Goal: Find specific page/section: Find specific page/section

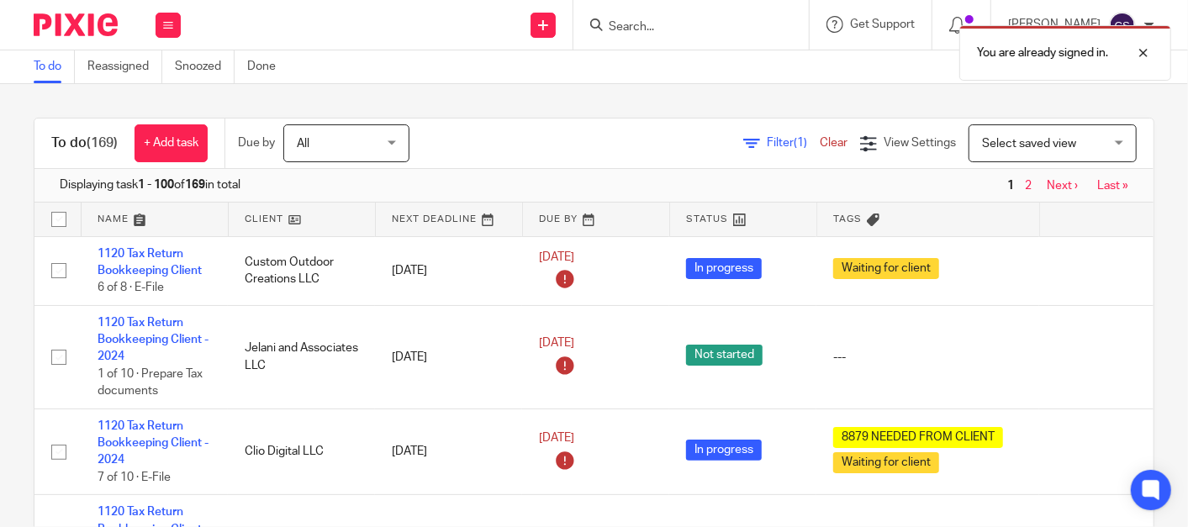
click at [647, 27] on div "You are already signed in." at bounding box center [884, 49] width 578 height 64
click at [643, 29] on div "You are already signed in." at bounding box center [884, 49] width 578 height 64
click at [1146, 48] on div at bounding box center [1130, 53] width 45 height 20
click at [653, 33] on input "Search" at bounding box center [682, 27] width 151 height 15
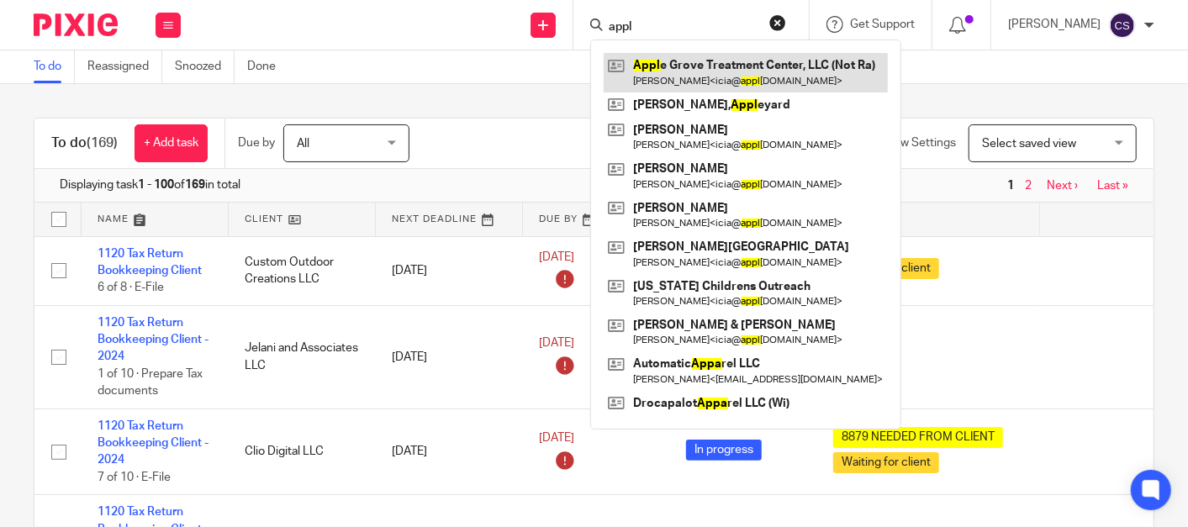
type input "appl"
click at [688, 67] on link at bounding box center [746, 72] width 284 height 39
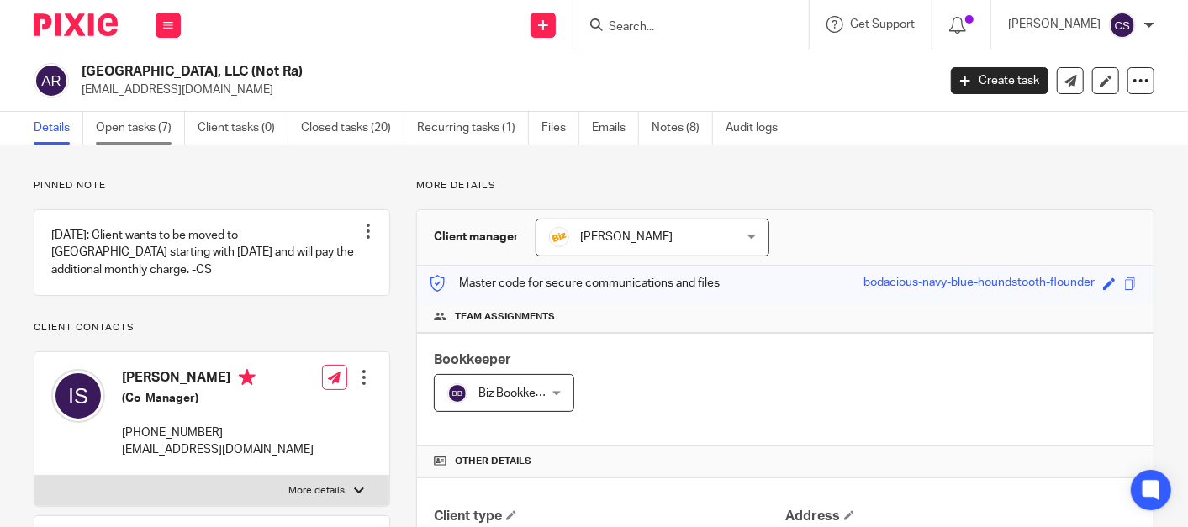
click at [110, 127] on link "Open tasks (7)" at bounding box center [140, 128] width 89 height 33
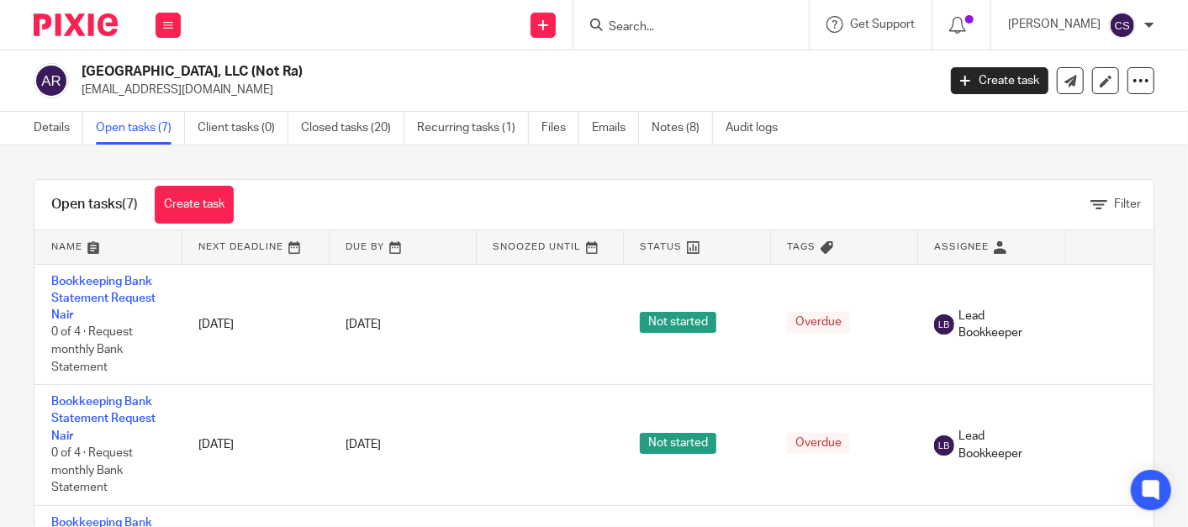
click at [643, 24] on input "Search" at bounding box center [682, 27] width 151 height 15
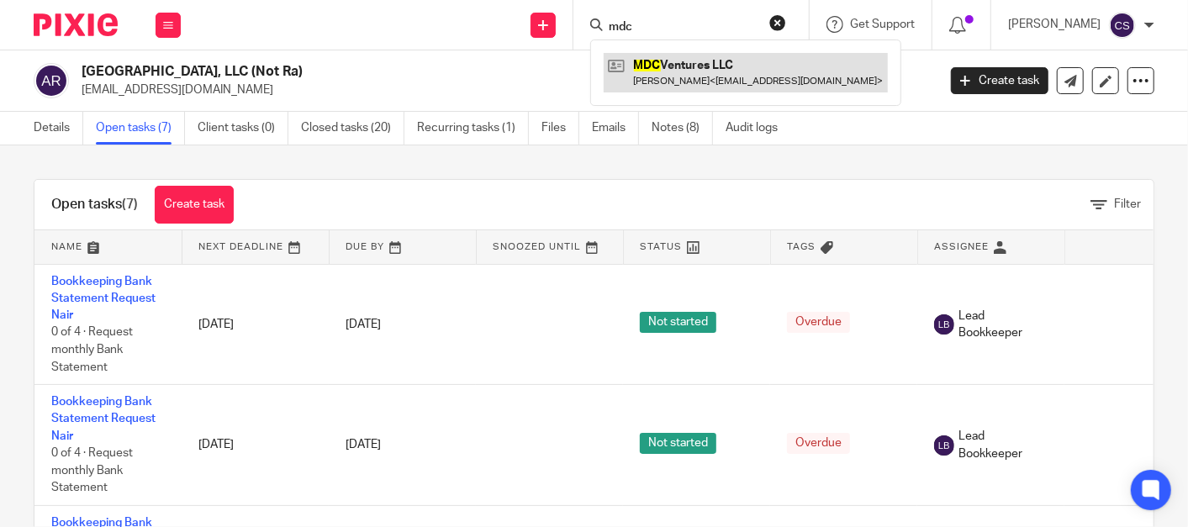
type input "mdc"
click at [677, 75] on link at bounding box center [746, 72] width 284 height 39
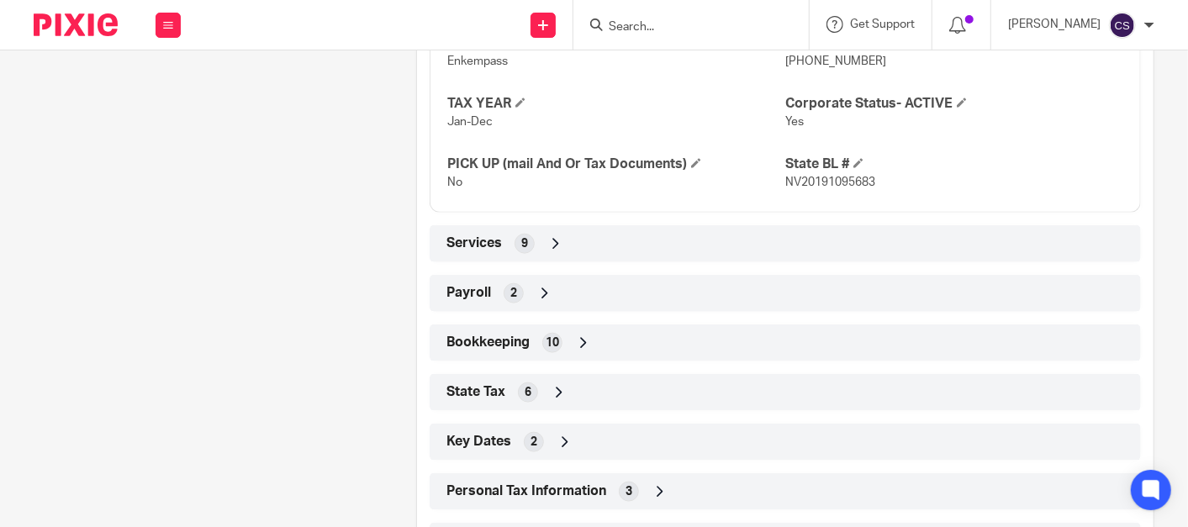
scroll to position [1090, 0]
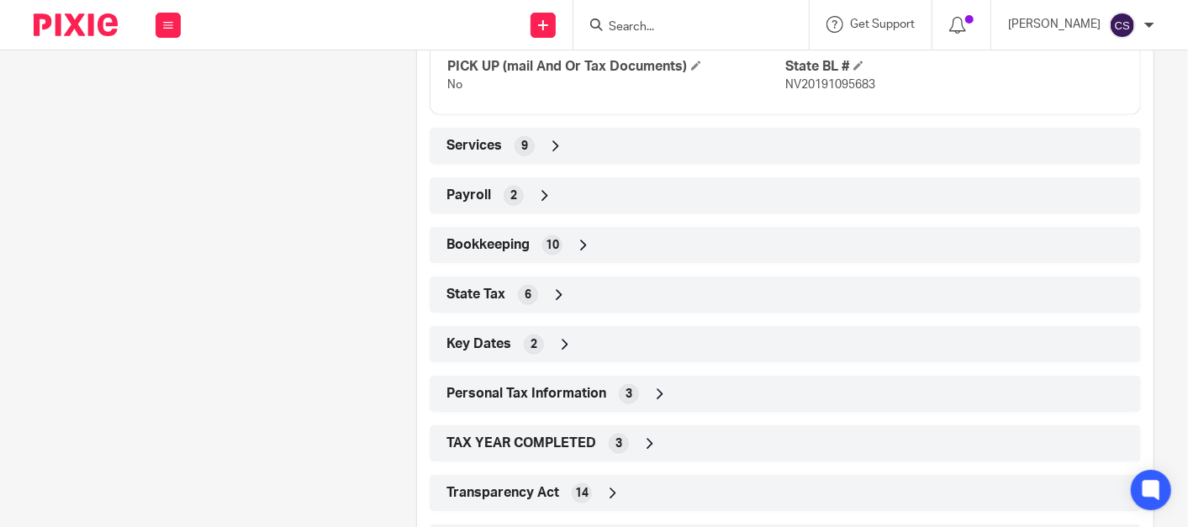
click at [583, 243] on icon at bounding box center [583, 245] width 17 height 17
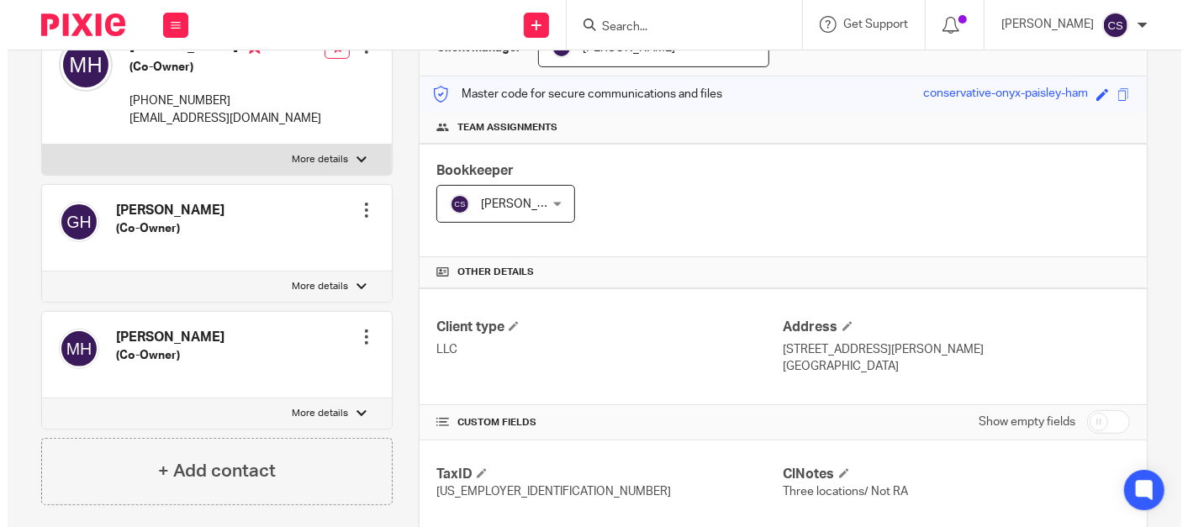
scroll to position [0, 0]
